Goal: Task Accomplishment & Management: Complete application form

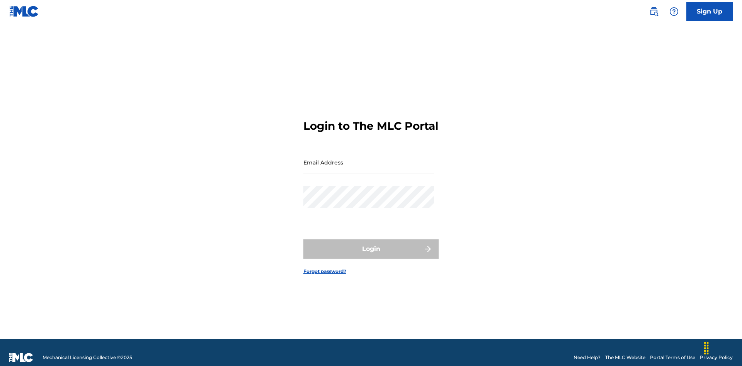
scroll to position [10, 0]
click at [369, 159] on input "Email Address" at bounding box center [368, 163] width 131 height 22
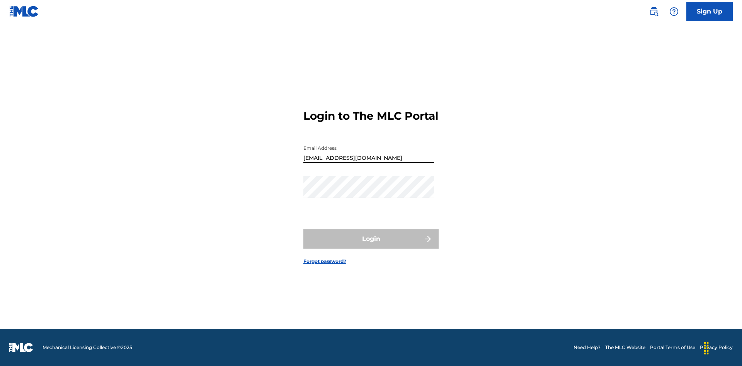
type input "Duke.McTesterson@gmail.com"
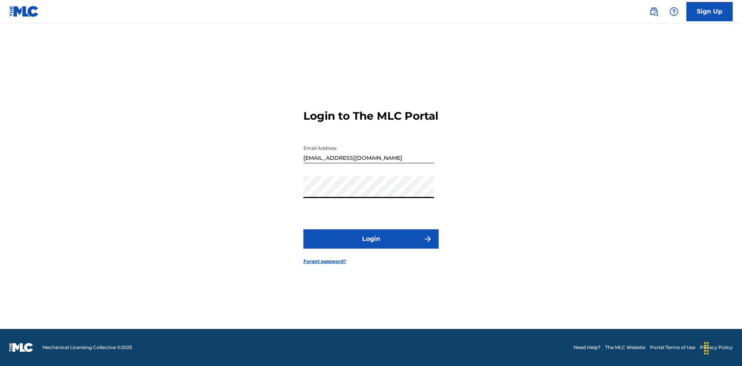
click at [371, 246] on button "Login" at bounding box center [370, 239] width 135 height 19
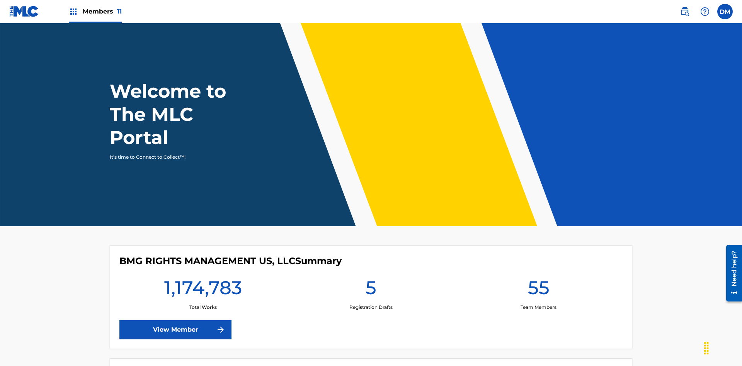
scroll to position [33, 0]
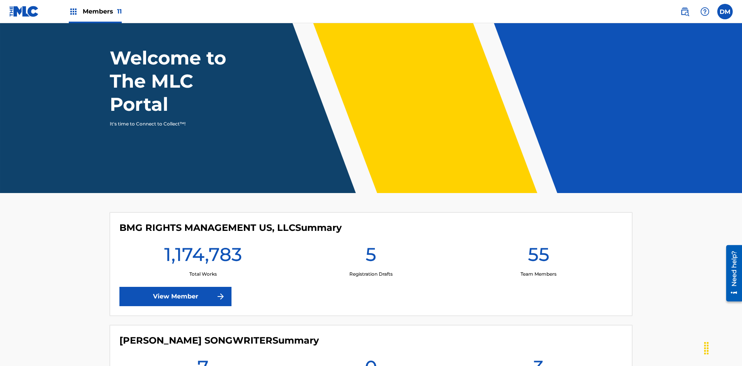
click at [95, 11] on span "Members 11" at bounding box center [102, 11] width 39 height 9
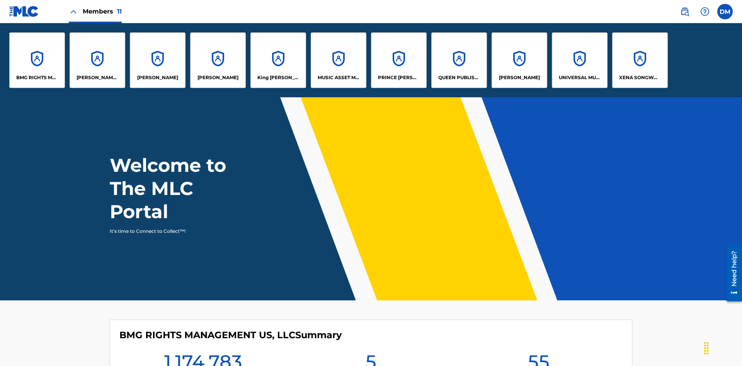
click at [579, 78] on p "UNIVERSAL MUSIC PUB GROUP" at bounding box center [580, 77] width 42 height 7
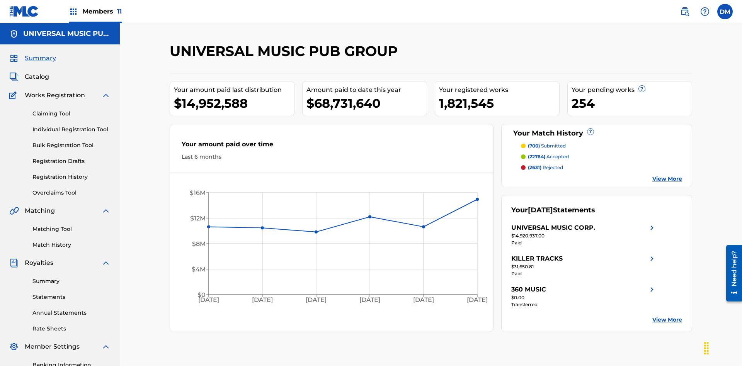
click at [72, 126] on link "Individual Registration Tool" at bounding box center [71, 130] width 78 height 8
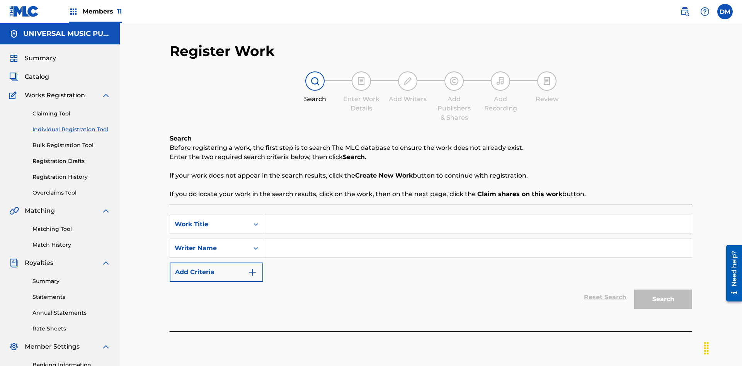
click at [477, 215] on input "Search Form" at bounding box center [477, 224] width 429 height 19
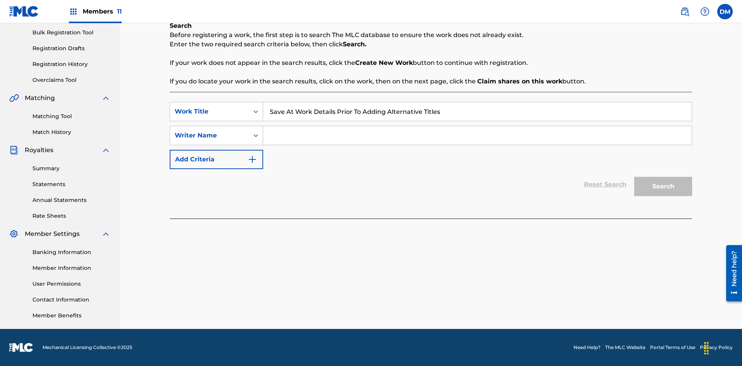
type input "Save At Work Details Prior To Adding Alternative Titles"
click at [477, 136] on input "Search Form" at bounding box center [477, 135] width 429 height 19
type input "QWERTYUIOP"
click at [663, 187] on button "Search" at bounding box center [663, 186] width 58 height 19
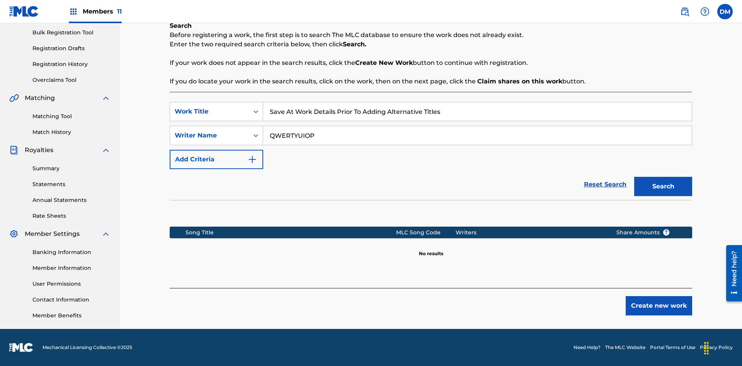
click at [659, 306] on button "Create new work" at bounding box center [659, 305] width 66 height 19
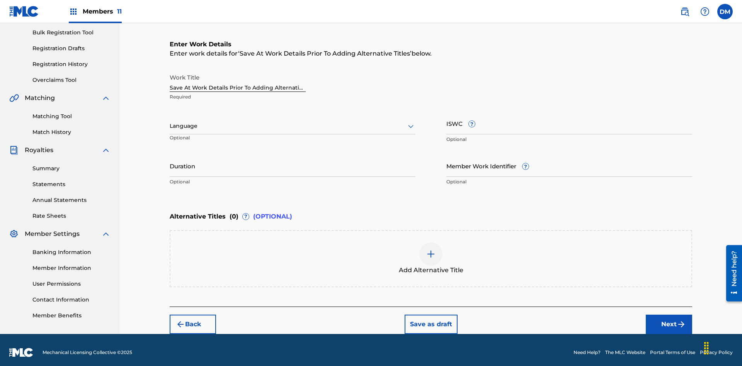
click at [293, 161] on input "Duration" at bounding box center [293, 166] width 246 height 22
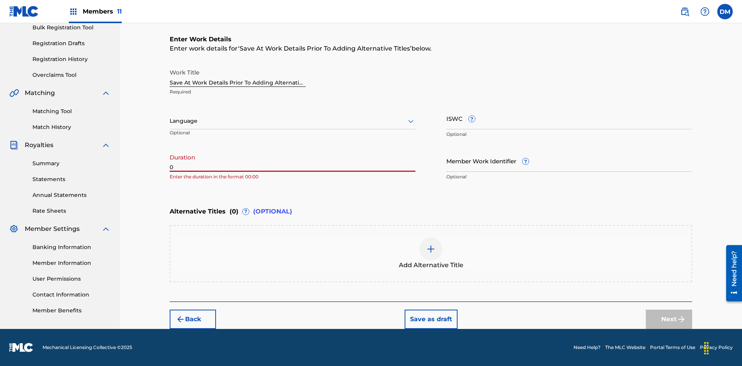
click at [293, 161] on input "0" at bounding box center [293, 161] width 246 height 22
type input "00:00"
click at [411, 121] on icon at bounding box center [410, 121] width 9 height 9
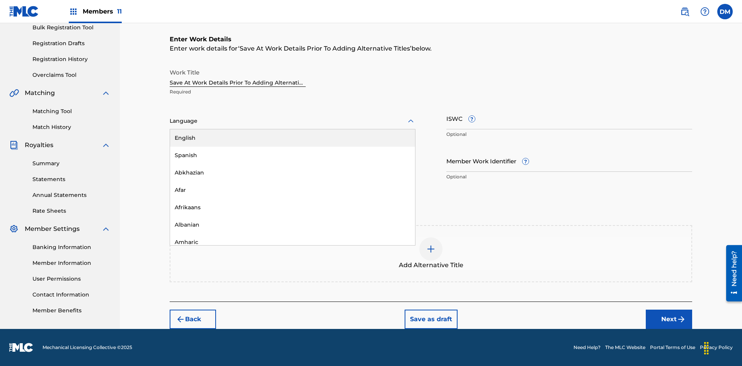
click at [293, 190] on div "Afar" at bounding box center [292, 190] width 245 height 17
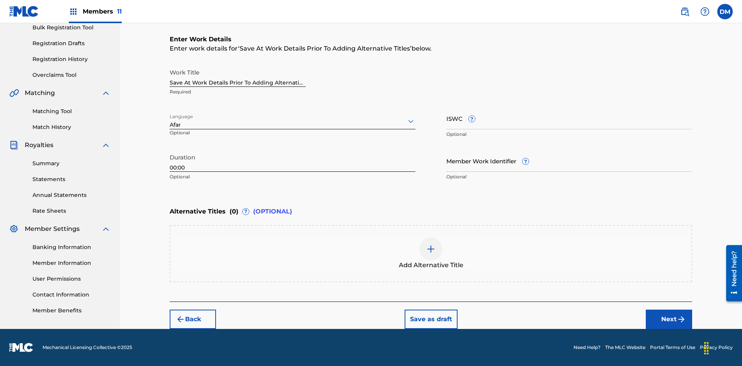
click at [569, 161] on input "Member Work Identifier ?" at bounding box center [569, 161] width 246 height 22
type input "2025.08.11.04"
click at [569, 118] on input "ISWC ?" at bounding box center [569, 118] width 246 height 22
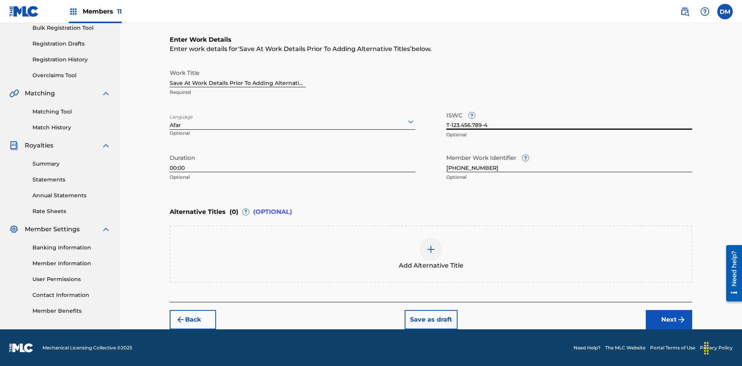
scroll to position [118, 0]
type input "T-123.456.789-4"
click at [431, 320] on button "Save as draft" at bounding box center [431, 319] width 53 height 19
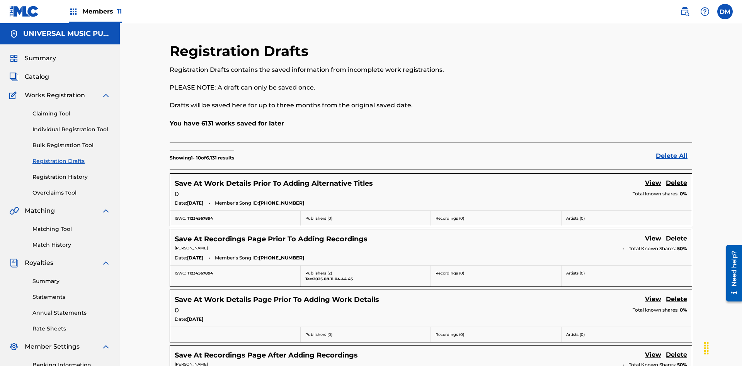
click at [653, 179] on link "View" at bounding box center [653, 184] width 16 height 10
